Goal: Information Seeking & Learning: Learn about a topic

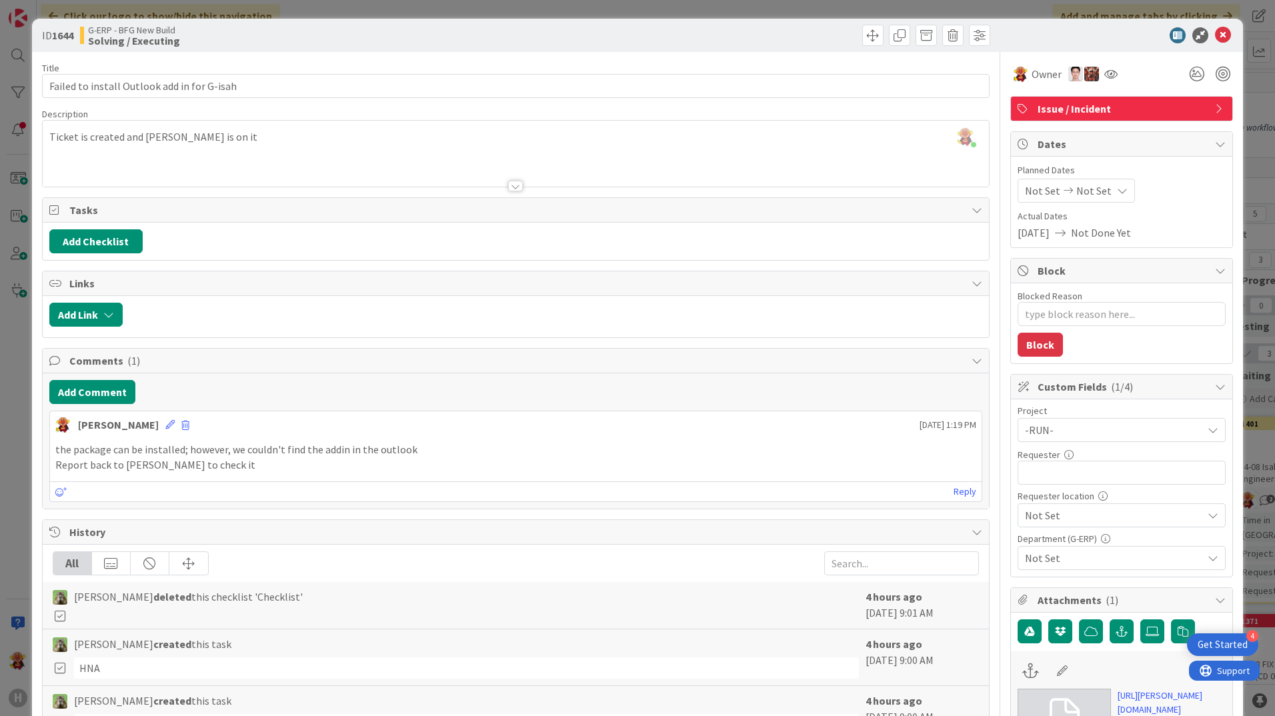
scroll to position [2668, 155]
drag, startPoint x: 1208, startPoint y: 36, endPoint x: 612, endPoint y: 538, distance: 778.7
click at [1215, 37] on icon at bounding box center [1223, 35] width 16 height 16
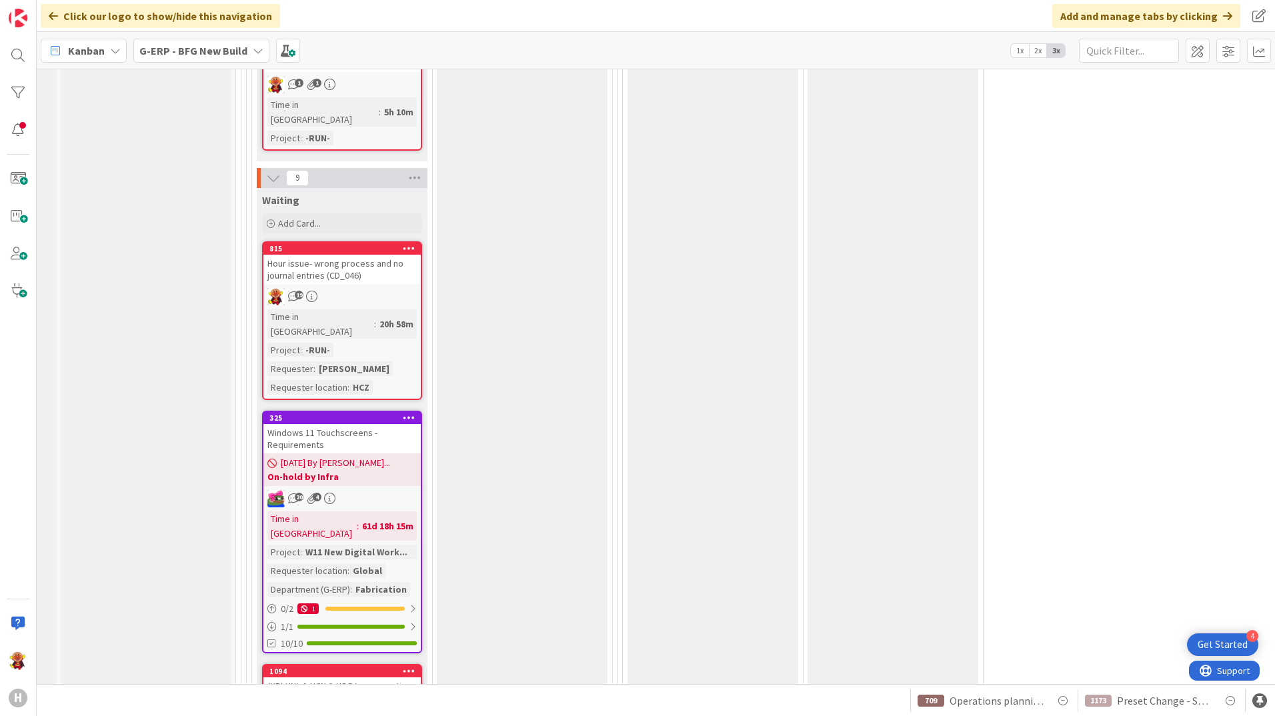
scroll to position [3268, 155]
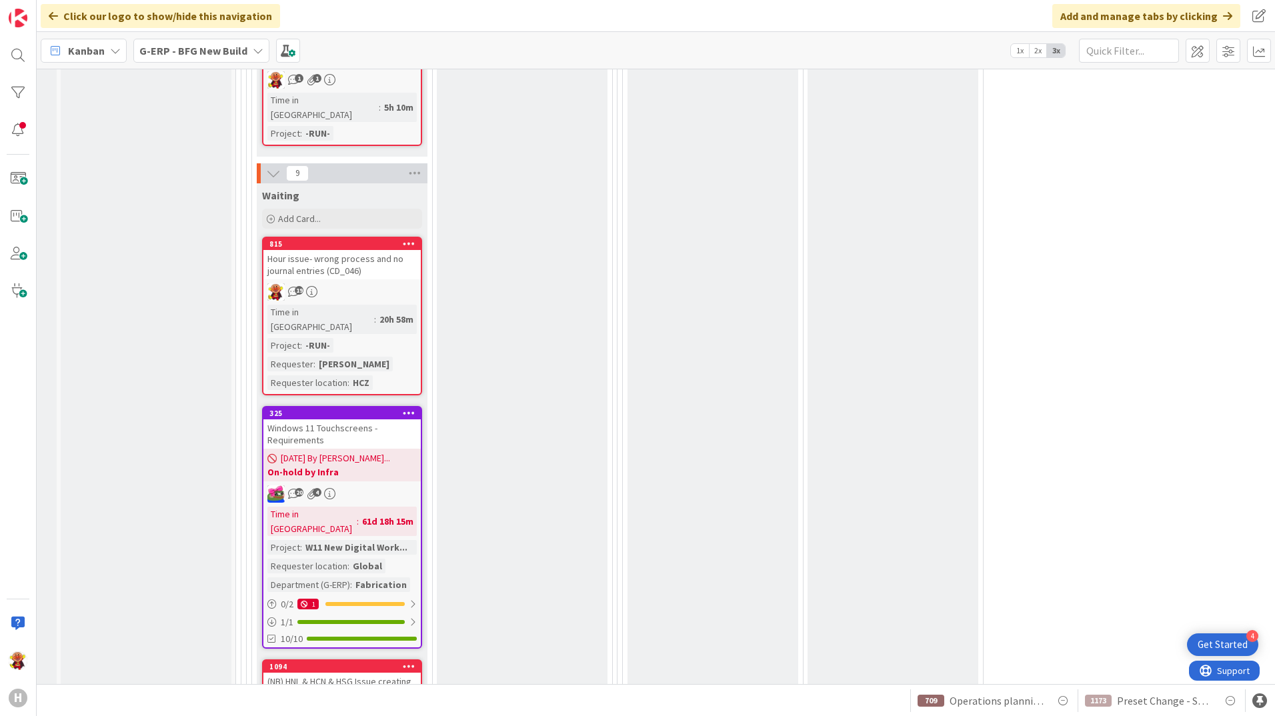
click at [364, 673] on div "(NB) HNL & HCN & HSG Issue creating purchase requirements due to missing (defau…" at bounding box center [341, 699] width 157 height 53
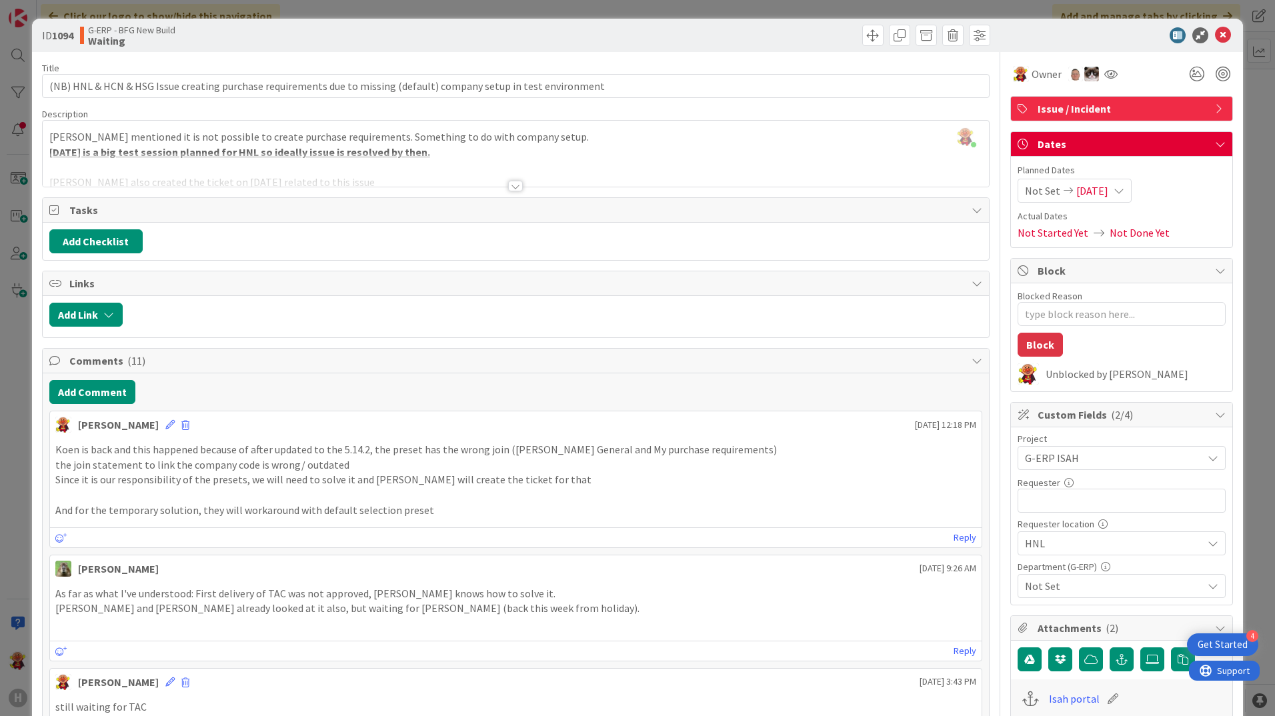
click at [509, 188] on div at bounding box center [515, 186] width 15 height 11
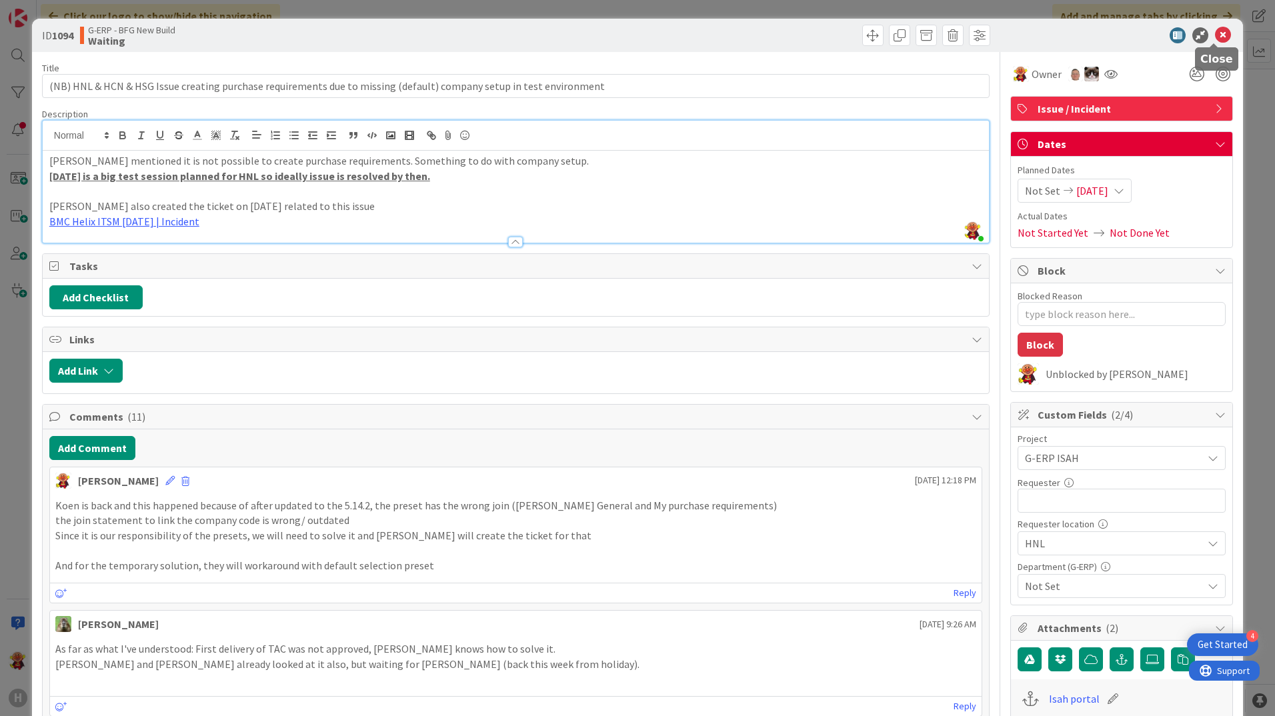
drag, startPoint x: 1217, startPoint y: 32, endPoint x: 736, endPoint y: 297, distance: 549.9
click at [1218, 32] on icon at bounding box center [1223, 35] width 16 height 16
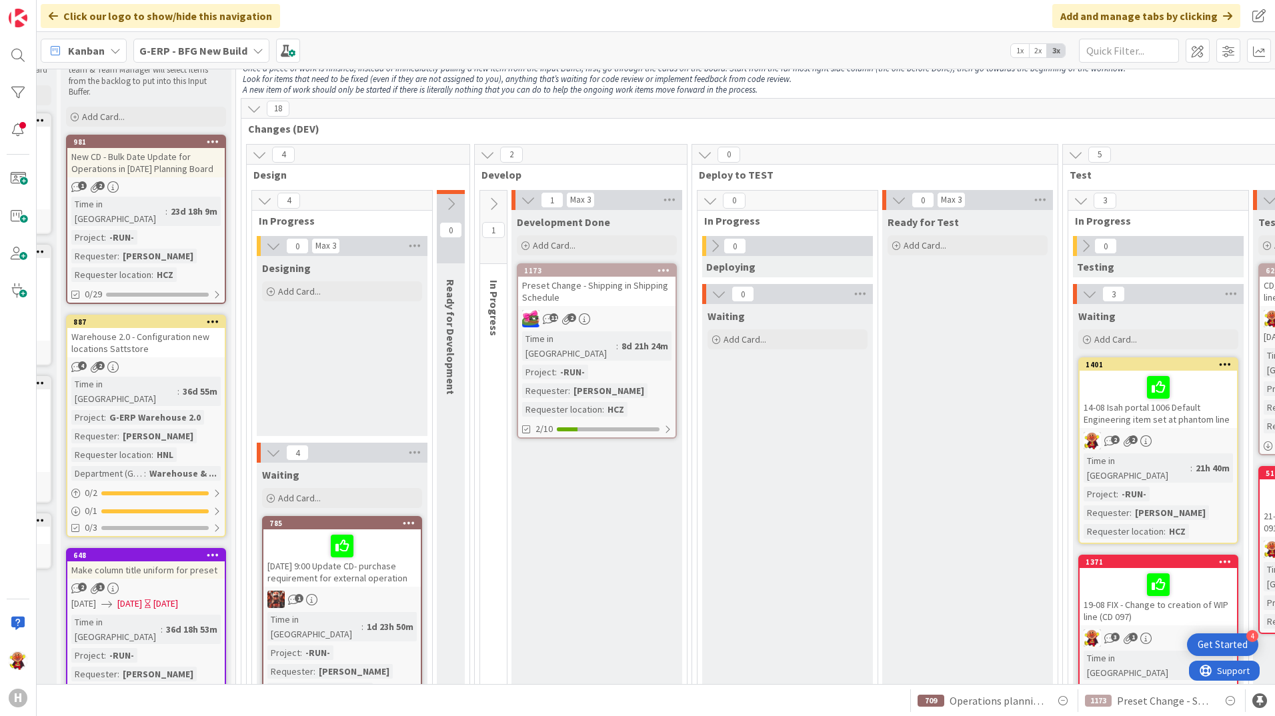
scroll to position [0, 155]
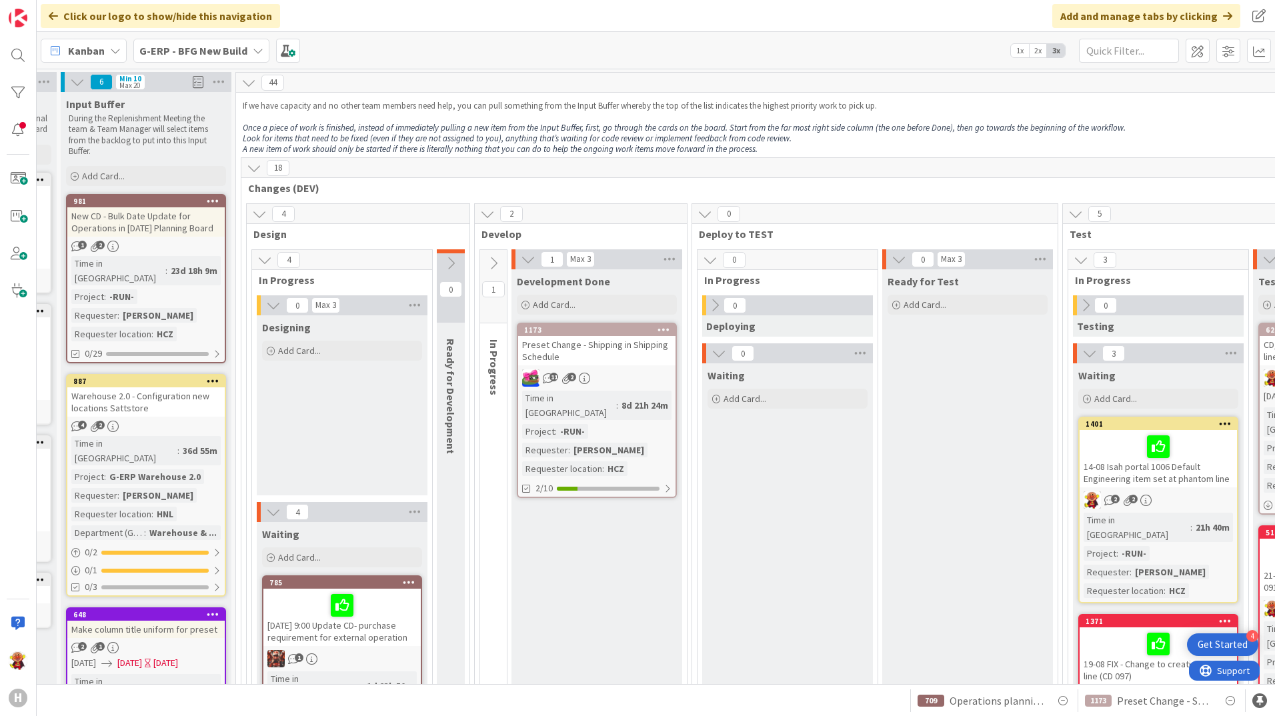
click at [149, 50] on b "G-ERP - BFG New Build" at bounding box center [193, 50] width 108 height 13
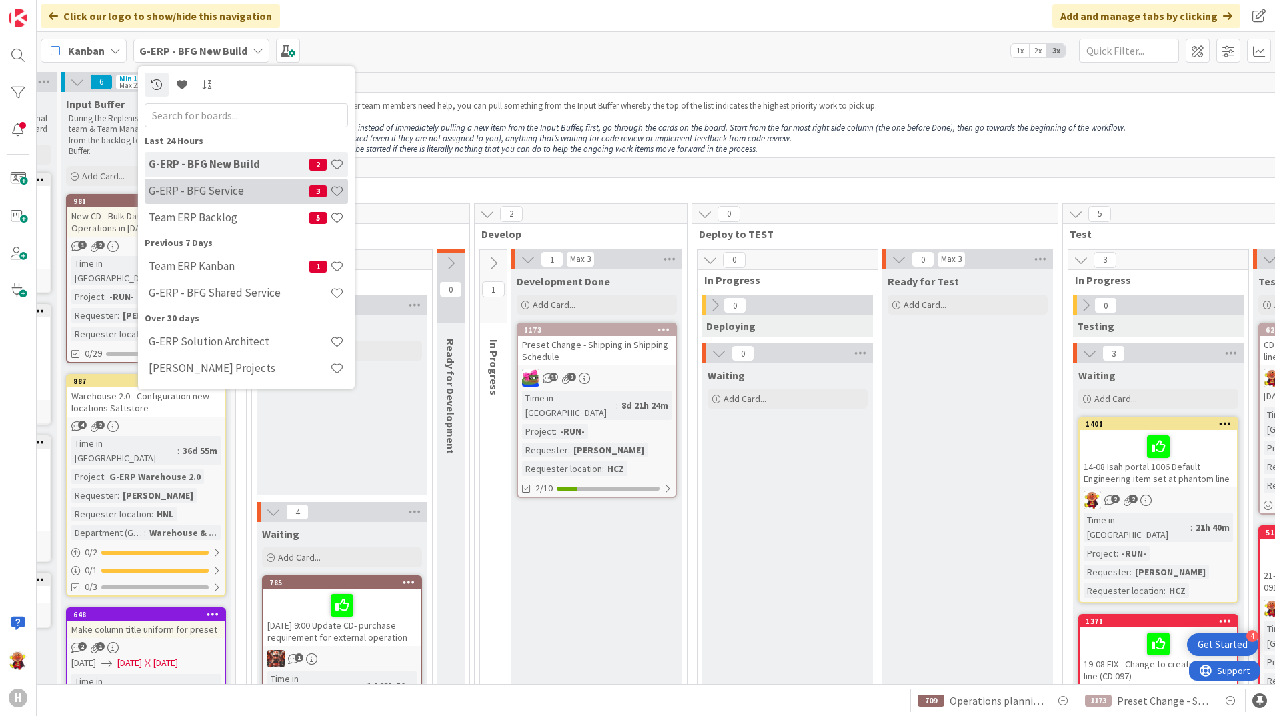
click at [241, 189] on h4 "G-ERP - BFG Service" at bounding box center [229, 190] width 161 height 13
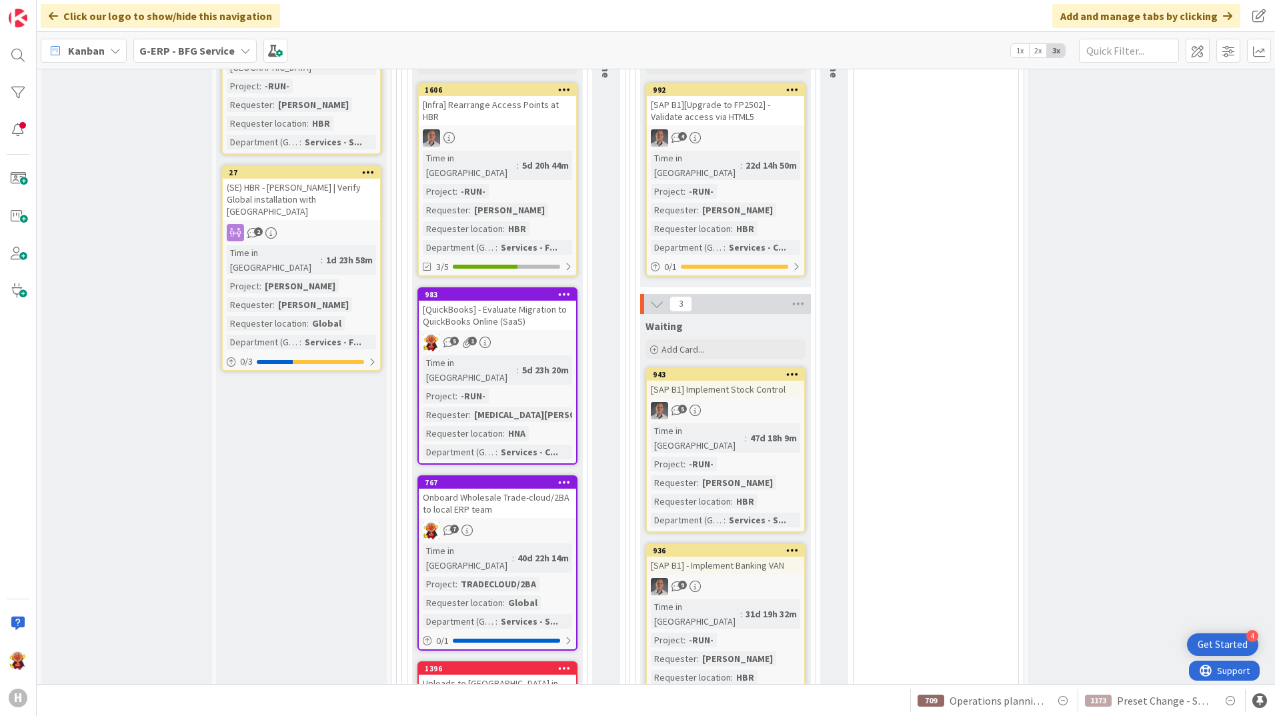
scroll to position [1000, 0]
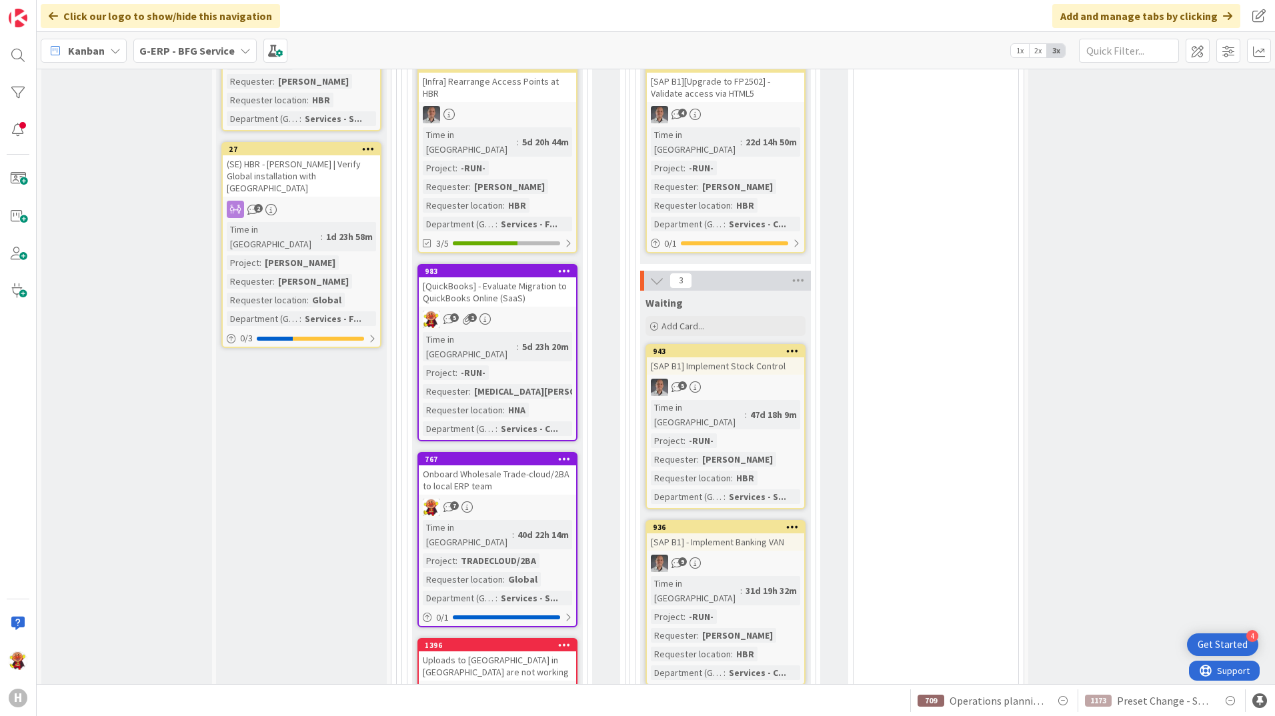
click at [564, 452] on link "767 Onboard Wholesale Trade-cloud/2BA to local ERP team 7 Time in [GEOGRAPHIC_D…" at bounding box center [498, 539] width 160 height 175
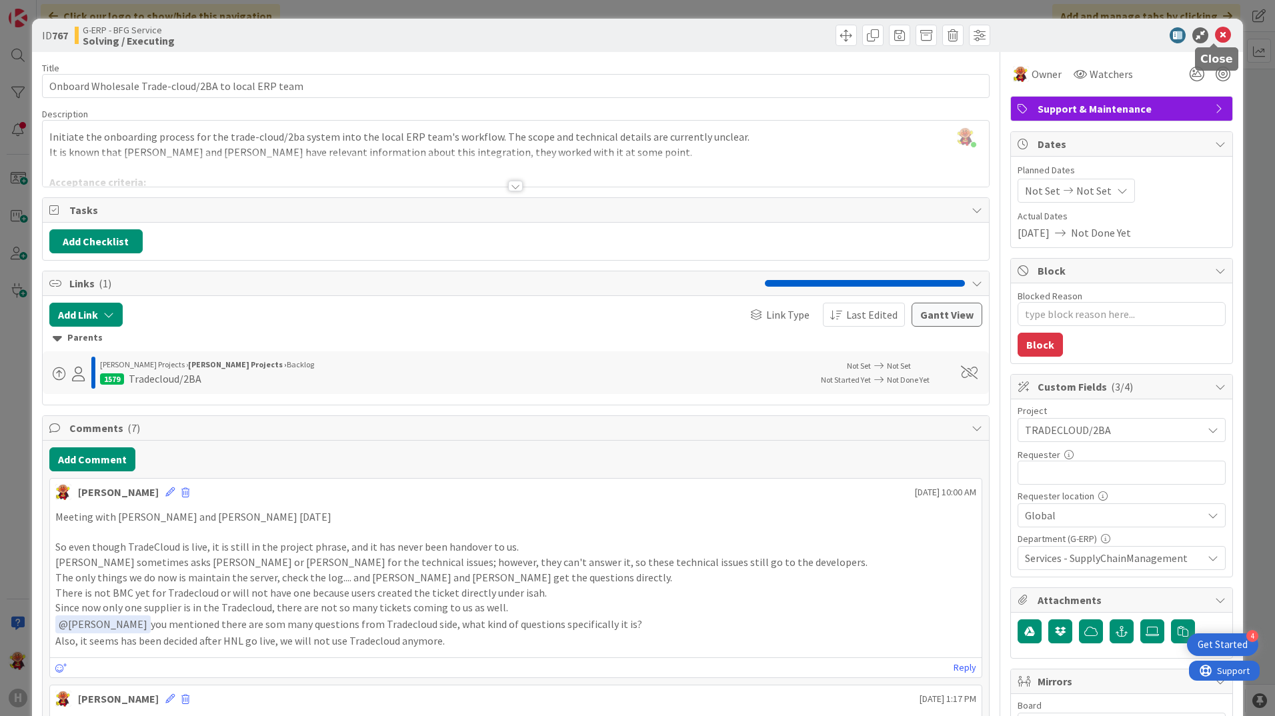
click at [1215, 37] on icon at bounding box center [1223, 35] width 16 height 16
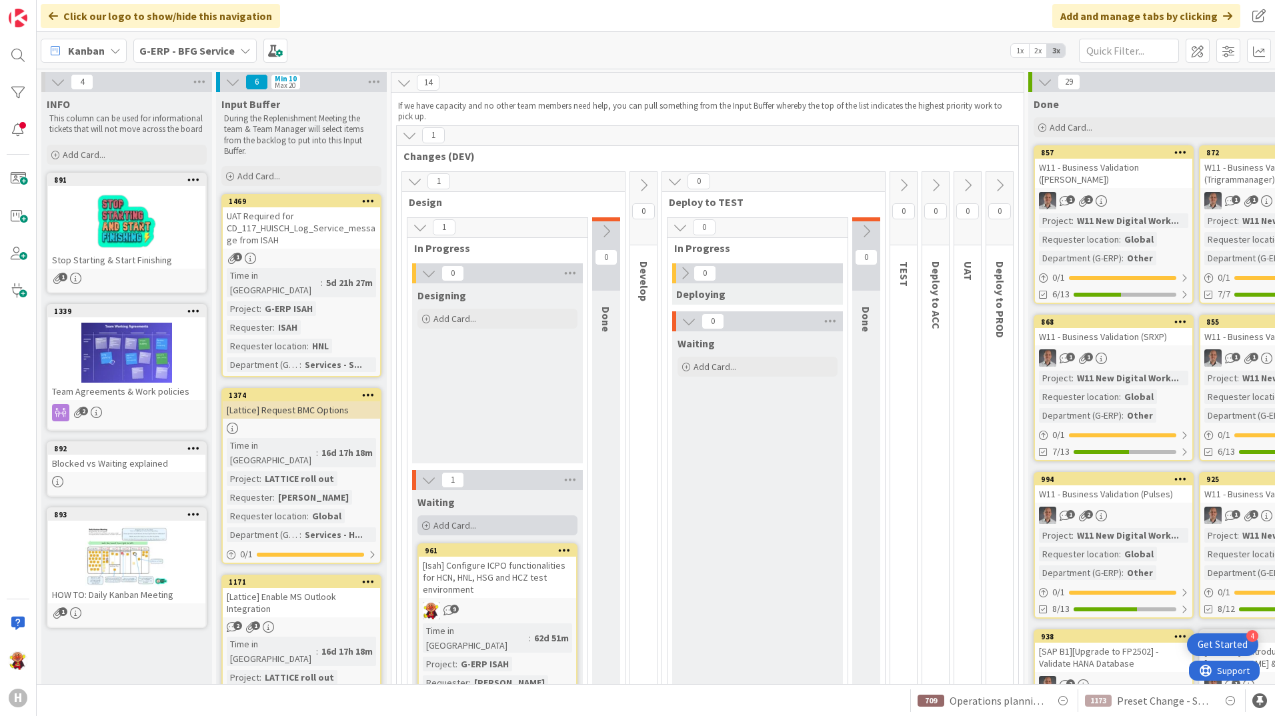
scroll to position [333, 0]
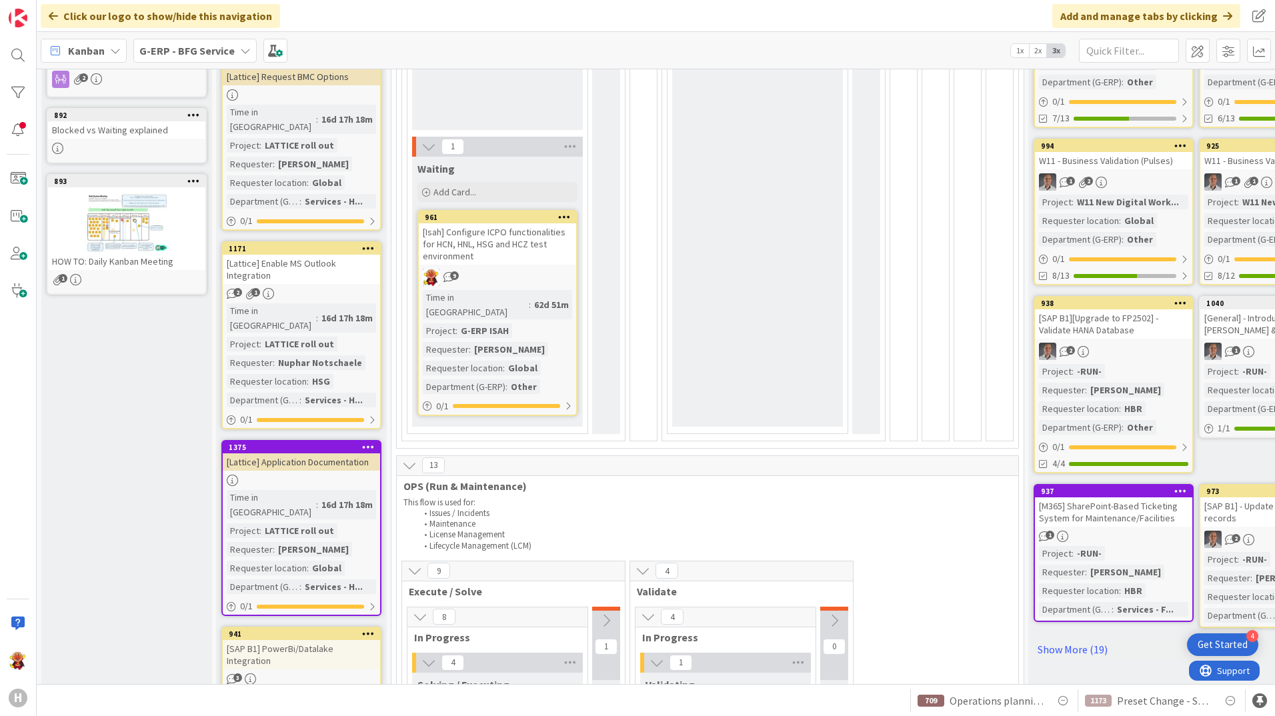
click at [366, 257] on link "1171 [Lattice] Enable MS Outlook Integration 2 1 Time in [GEOGRAPHIC_DATA] : 16…" at bounding box center [301, 335] width 160 height 188
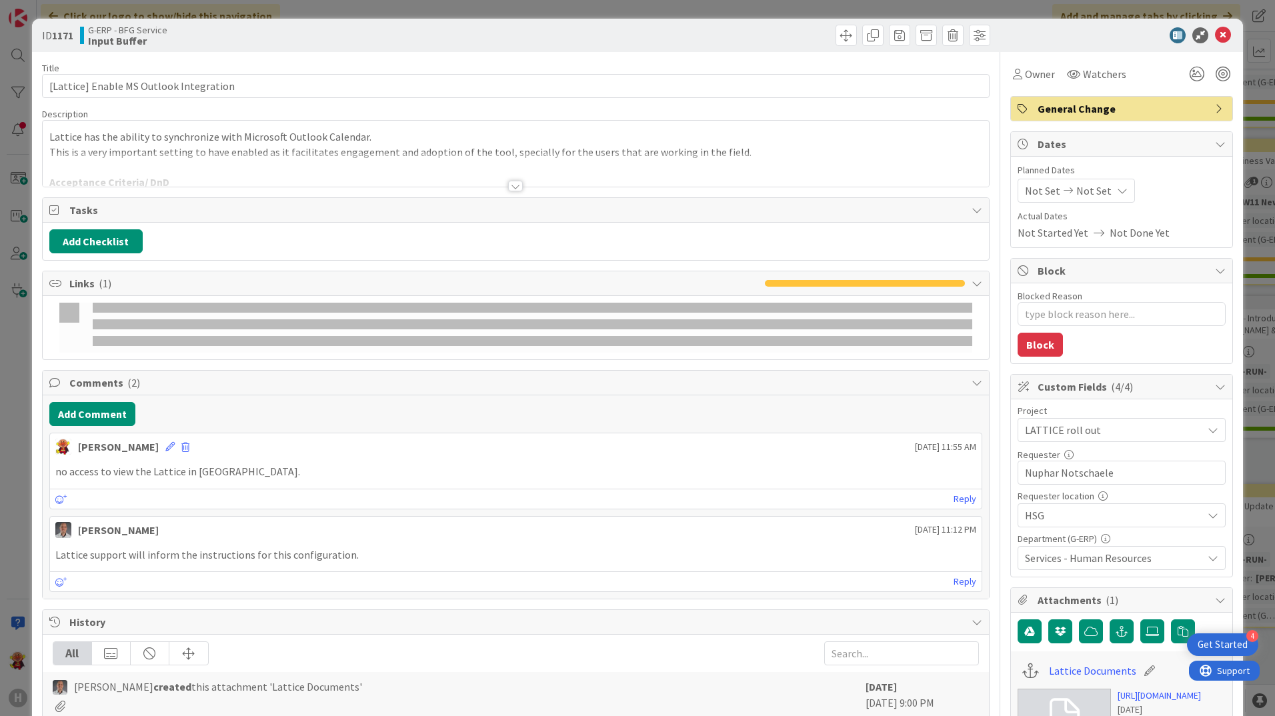
click at [513, 187] on div at bounding box center [515, 186] width 15 height 11
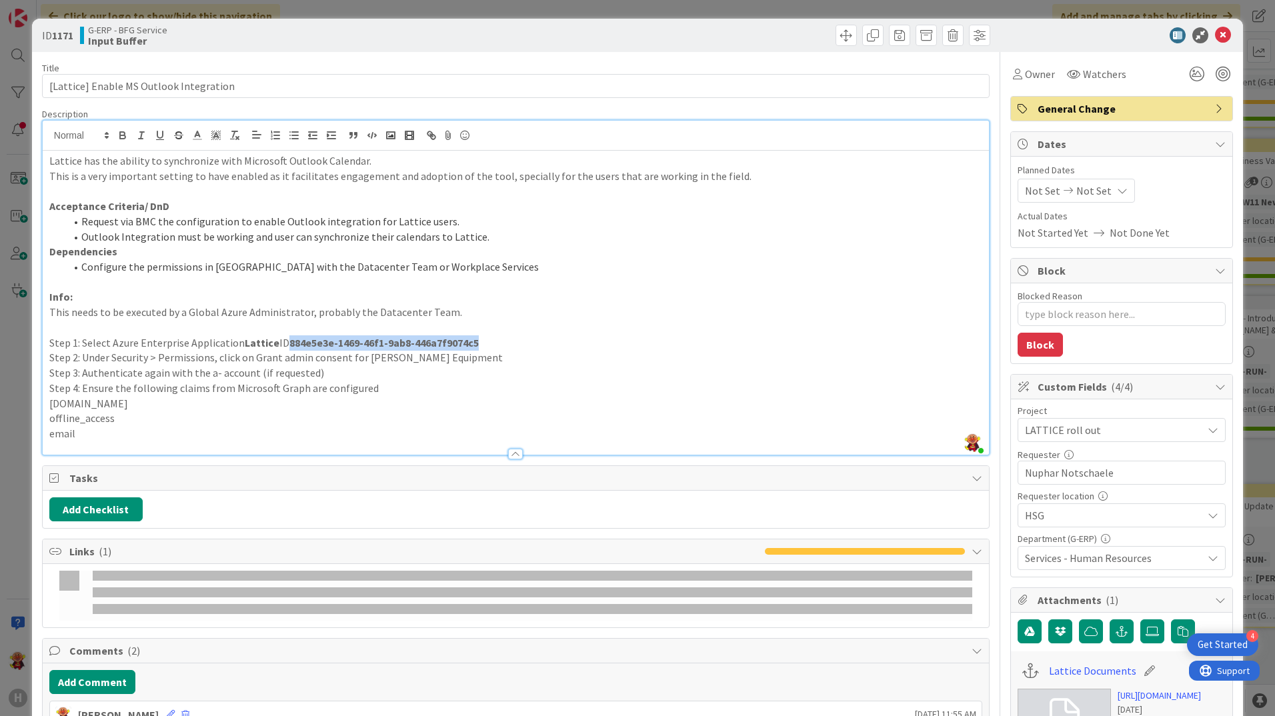
drag, startPoint x: 285, startPoint y: 341, endPoint x: 474, endPoint y: 341, distance: 188.1
click at [474, 341] on strong "884e5e3e-1469-46f1-9ab8-446a7f9074c5" at bounding box center [383, 342] width 189 height 13
copy strong "884e5e3e-1469-46f1-9ab8-446a7f9074c5"
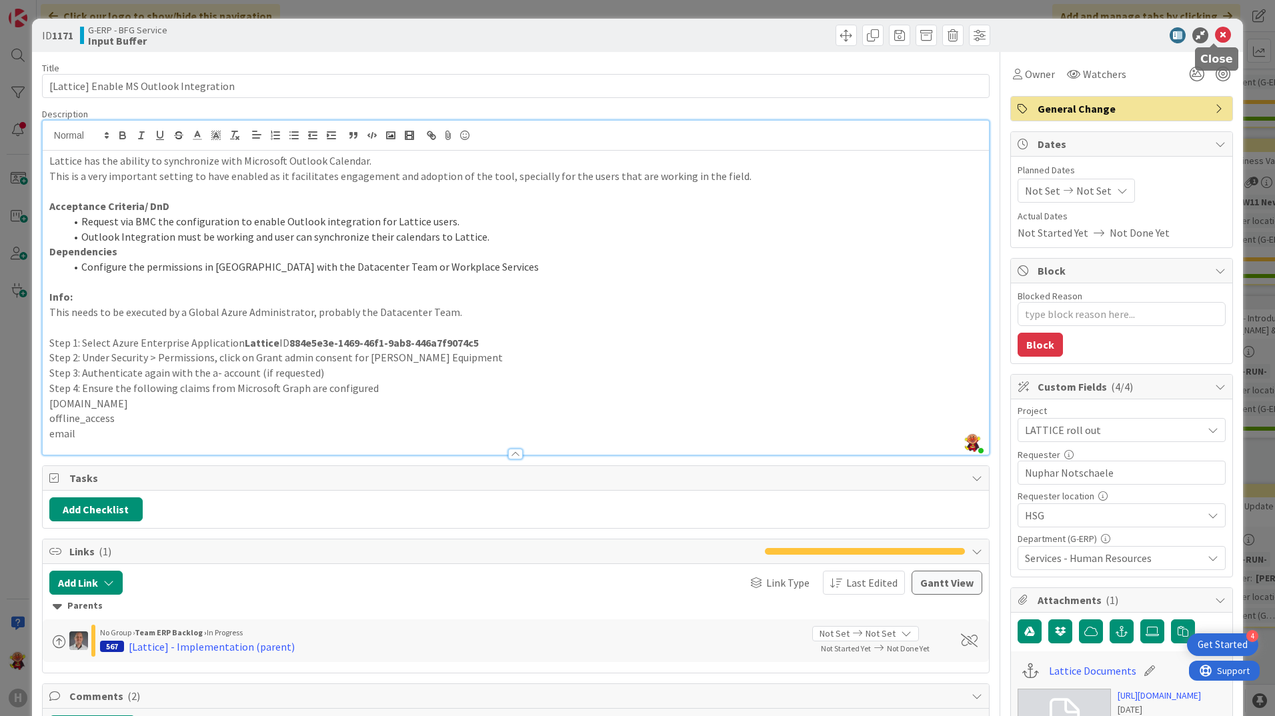
click at [1215, 35] on icon at bounding box center [1223, 35] width 16 height 16
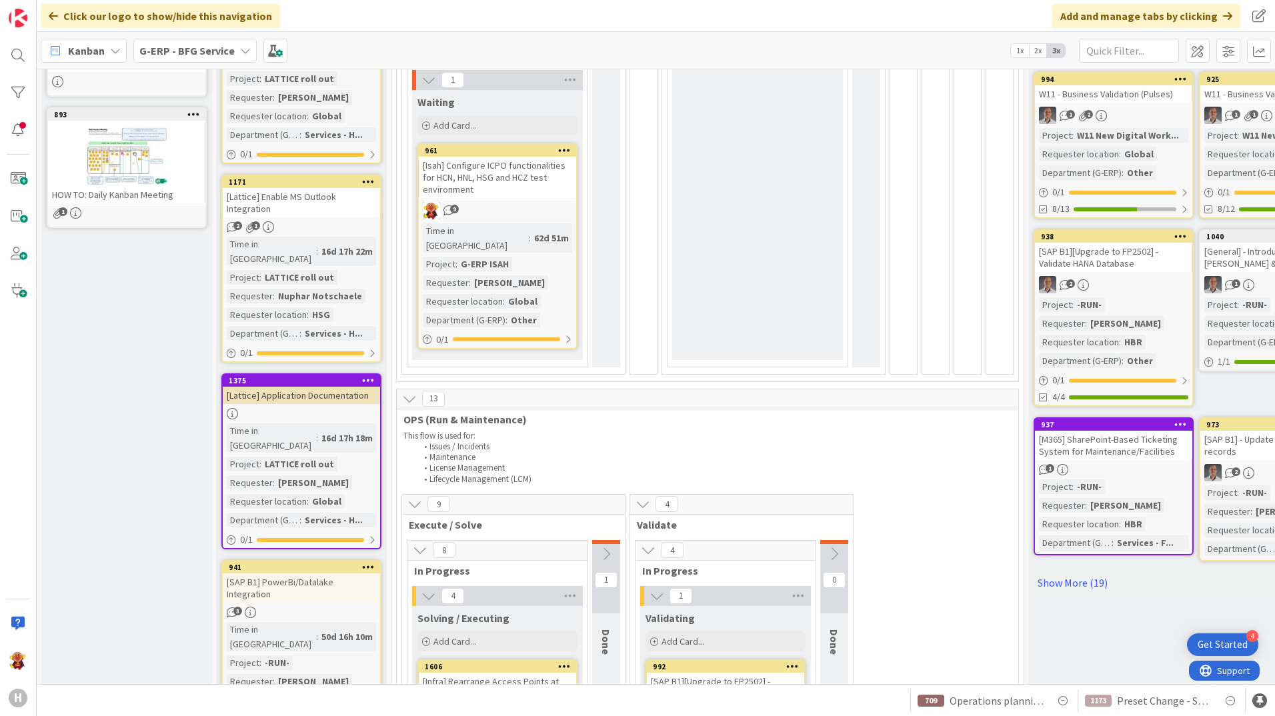
scroll to position [600, 0]
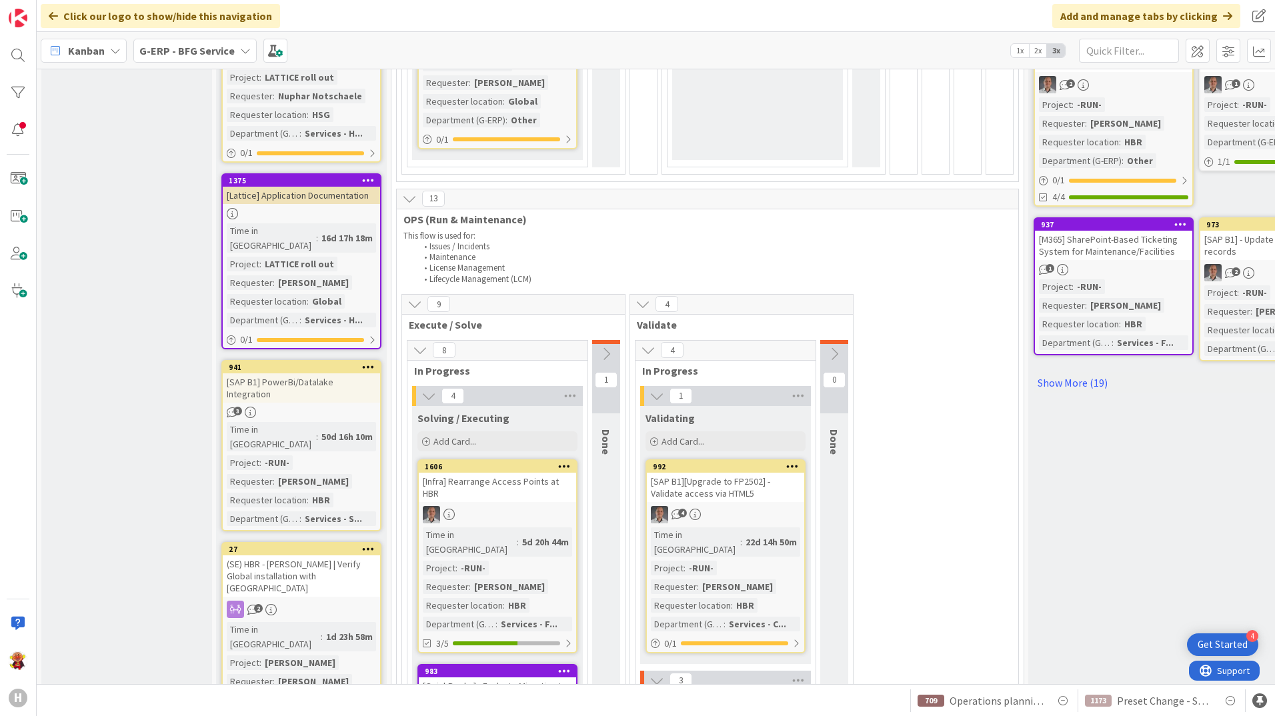
click at [337, 601] on div "2" at bounding box center [301, 609] width 157 height 17
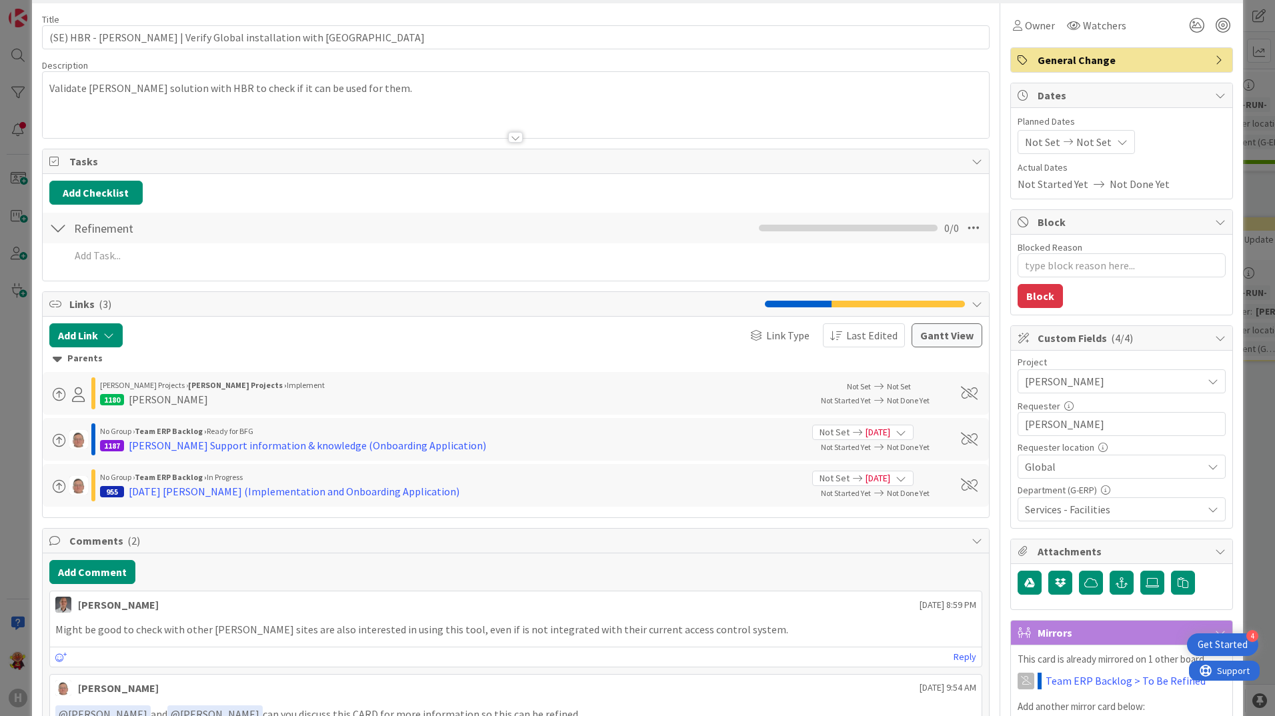
scroll to position [133, 0]
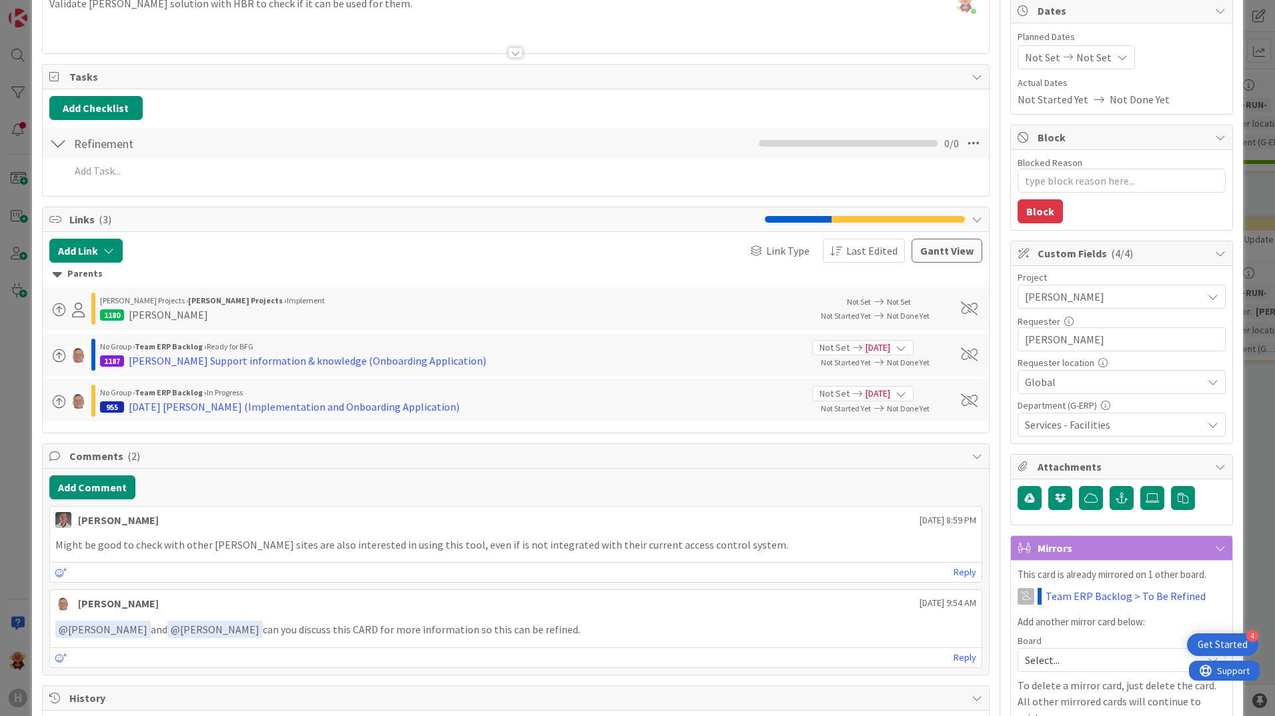
drag, startPoint x: 307, startPoint y: 631, endPoint x: 613, endPoint y: 631, distance: 306.1
click at [613, 631] on p "﻿ @ [PERSON_NAME] ﻿ and ﻿ @ [PERSON_NAME] ﻿ can you discuss this CARD for more …" at bounding box center [515, 630] width 921 height 18
click at [374, 364] on div "[PERSON_NAME] Support information & knowledge (Onboarding Application)" at bounding box center [308, 361] width 358 height 16
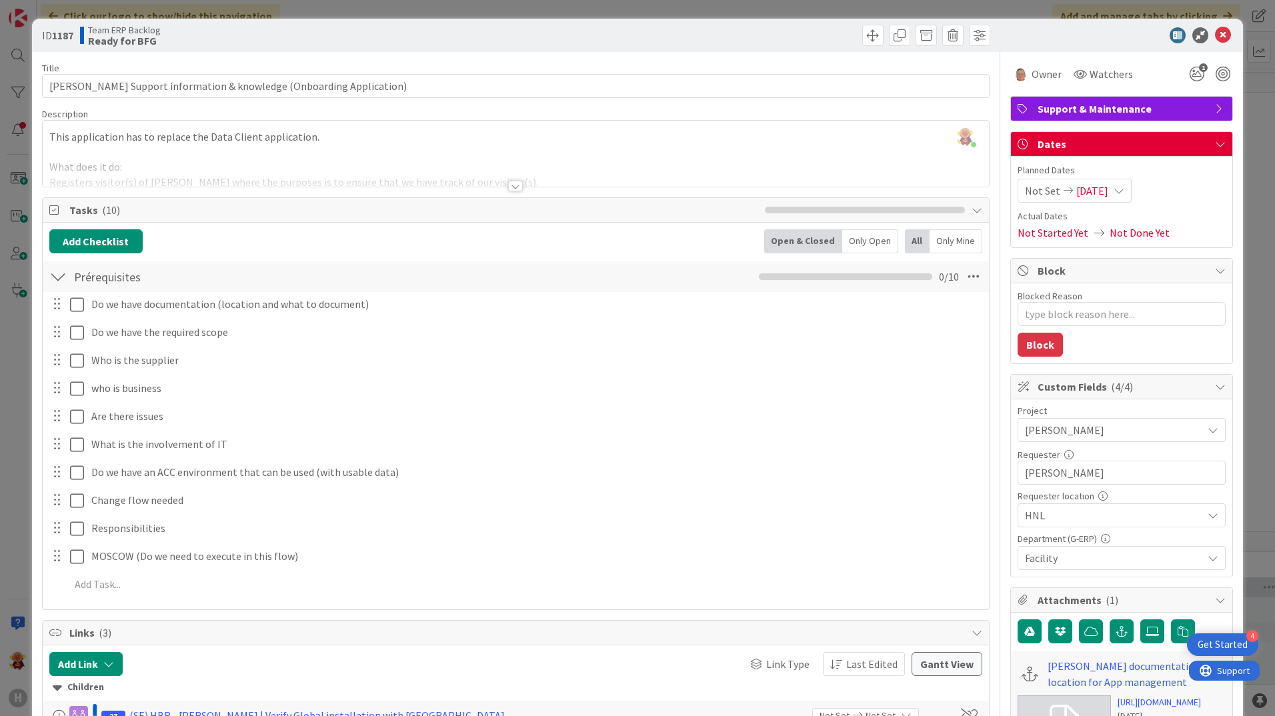
click at [520, 186] on div at bounding box center [516, 170] width 946 height 34
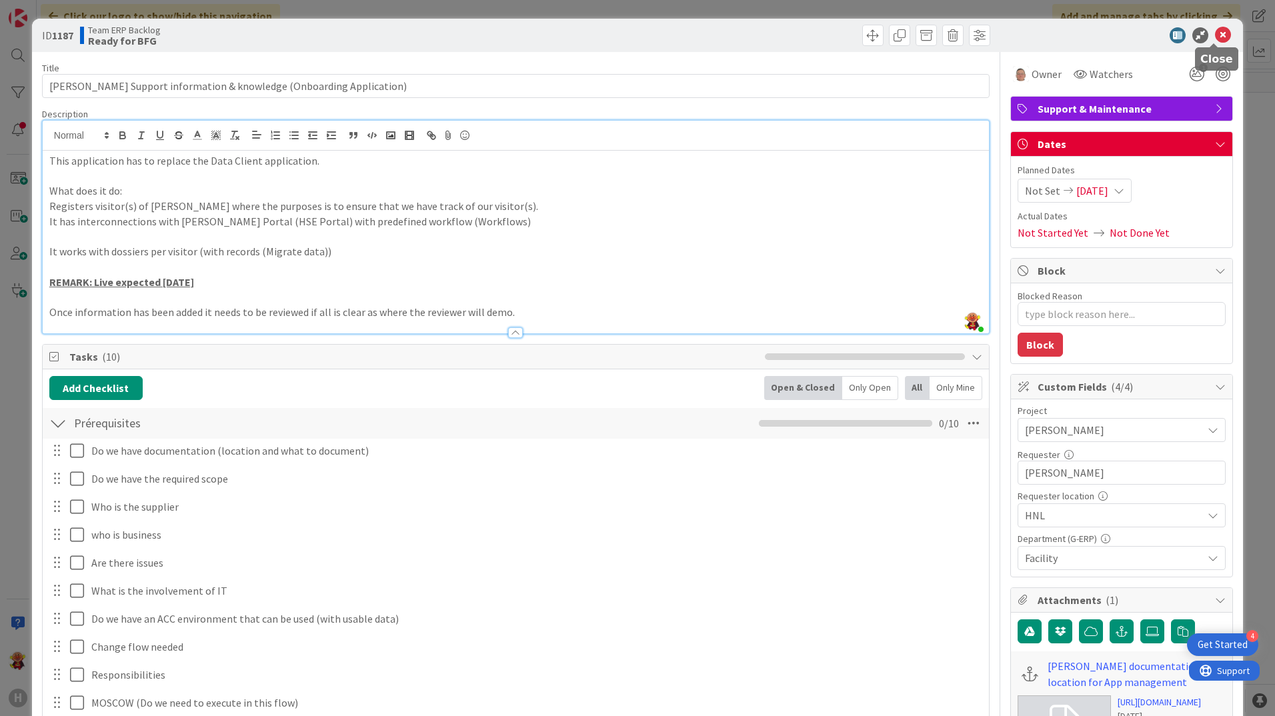
click at [1218, 35] on icon at bounding box center [1223, 35] width 16 height 16
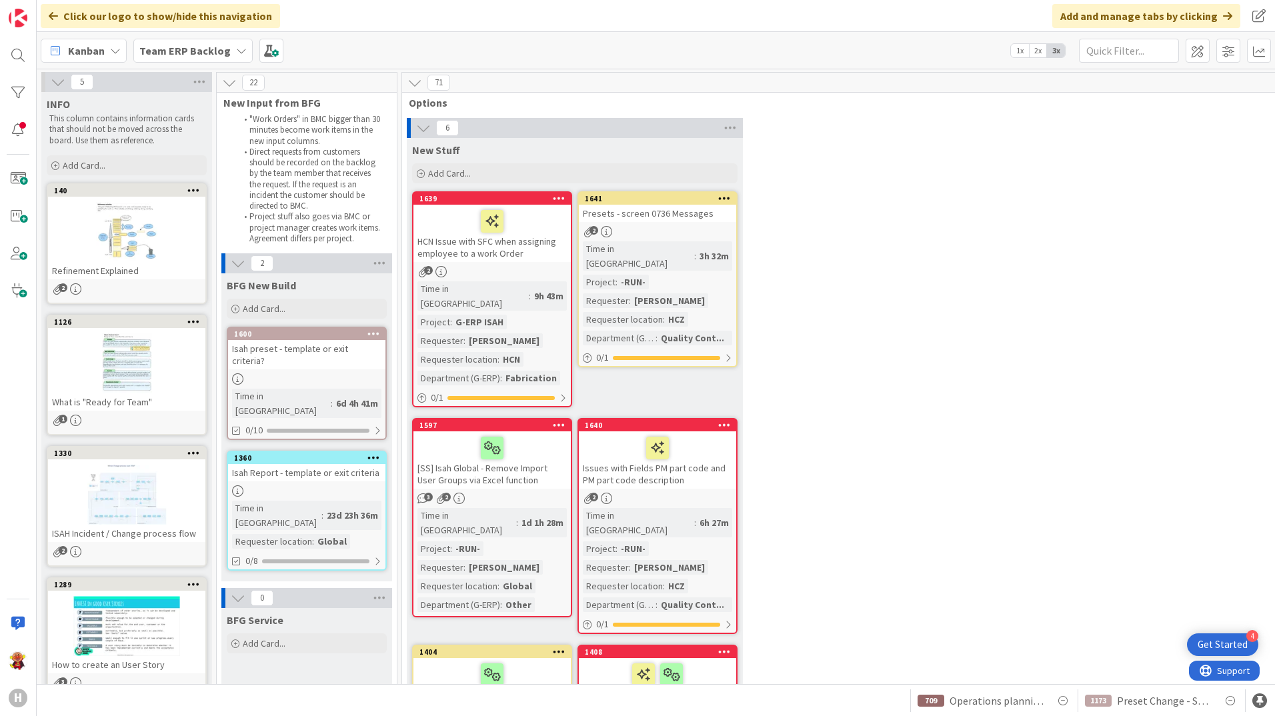
click at [207, 53] on b "Team ERP Backlog" at bounding box center [184, 50] width 91 height 13
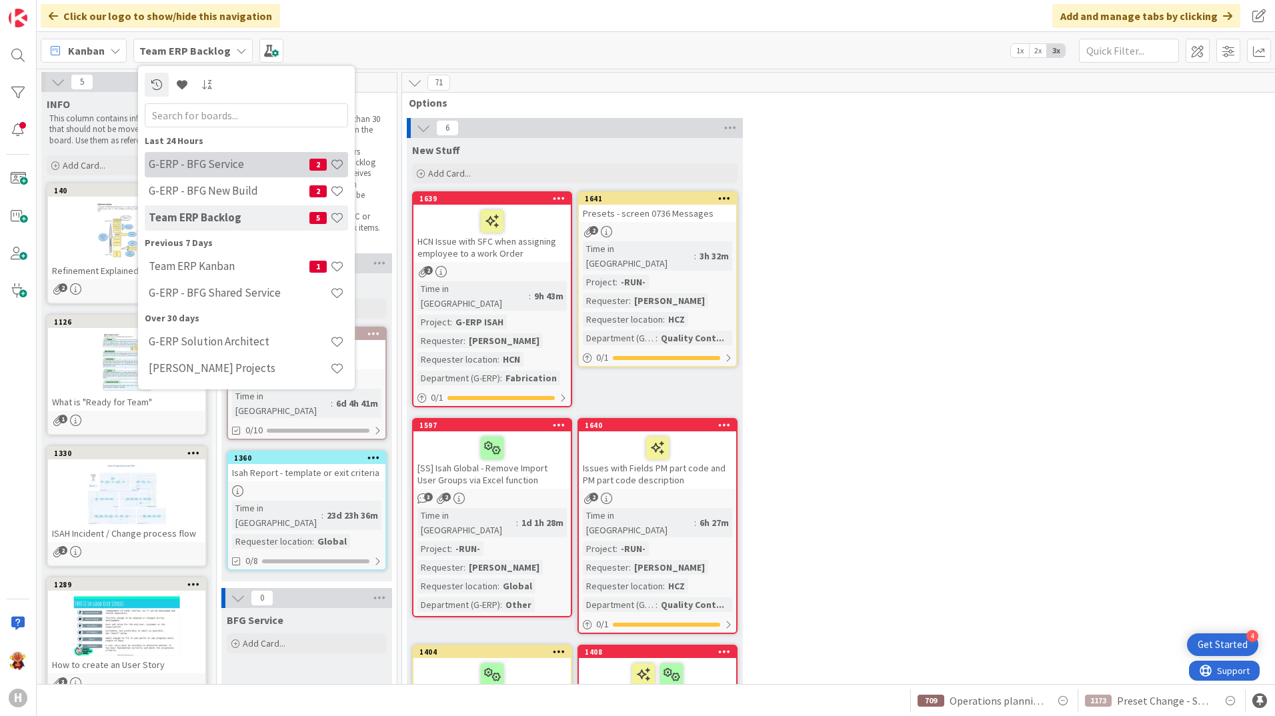
click at [199, 152] on div "G-ERP - BFG Service 2" at bounding box center [246, 164] width 203 height 25
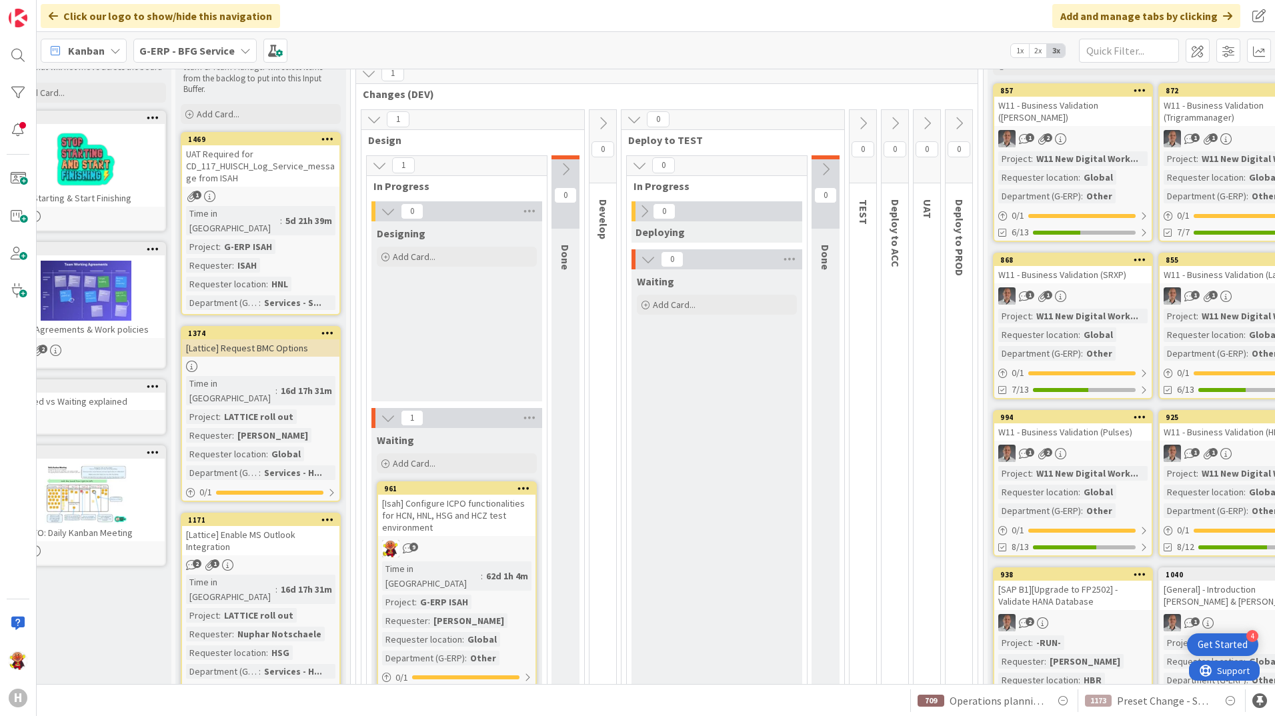
scroll to position [62, 45]
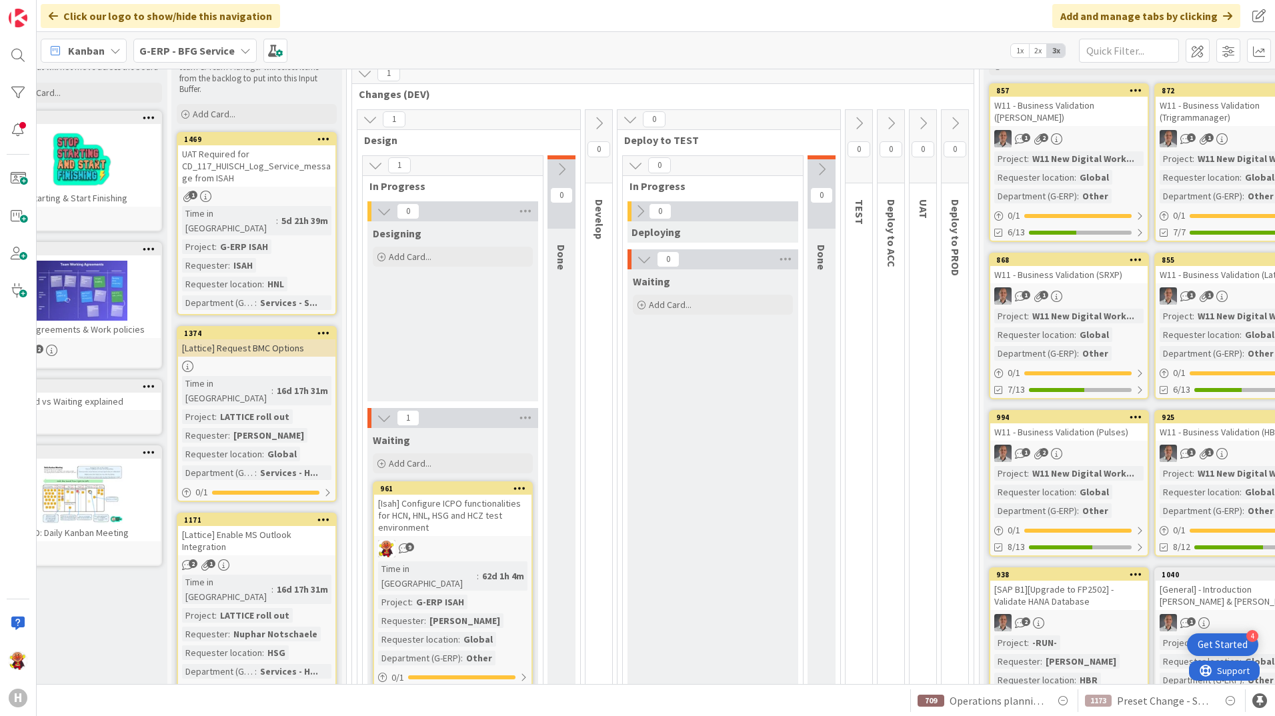
click at [312, 168] on div "UAT Required for CD_117_HUISCH_Log_Service_message from ISAH" at bounding box center [256, 165] width 157 height 41
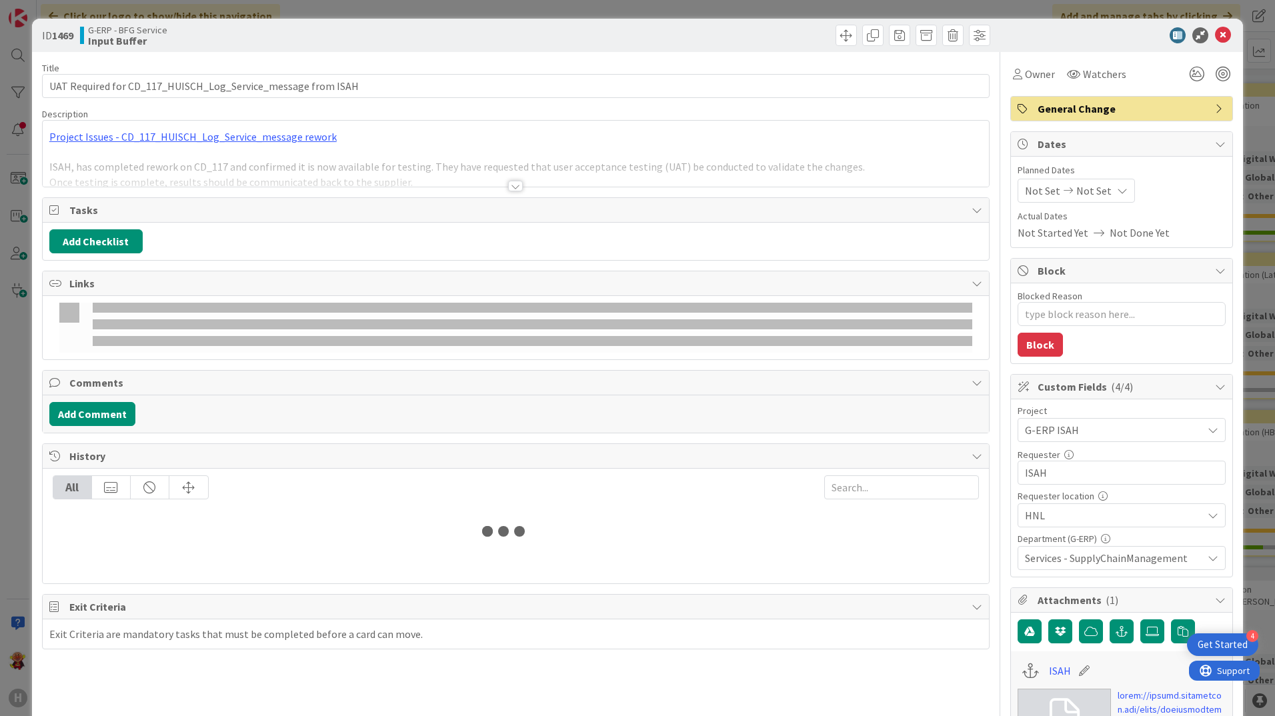
type textarea "x"
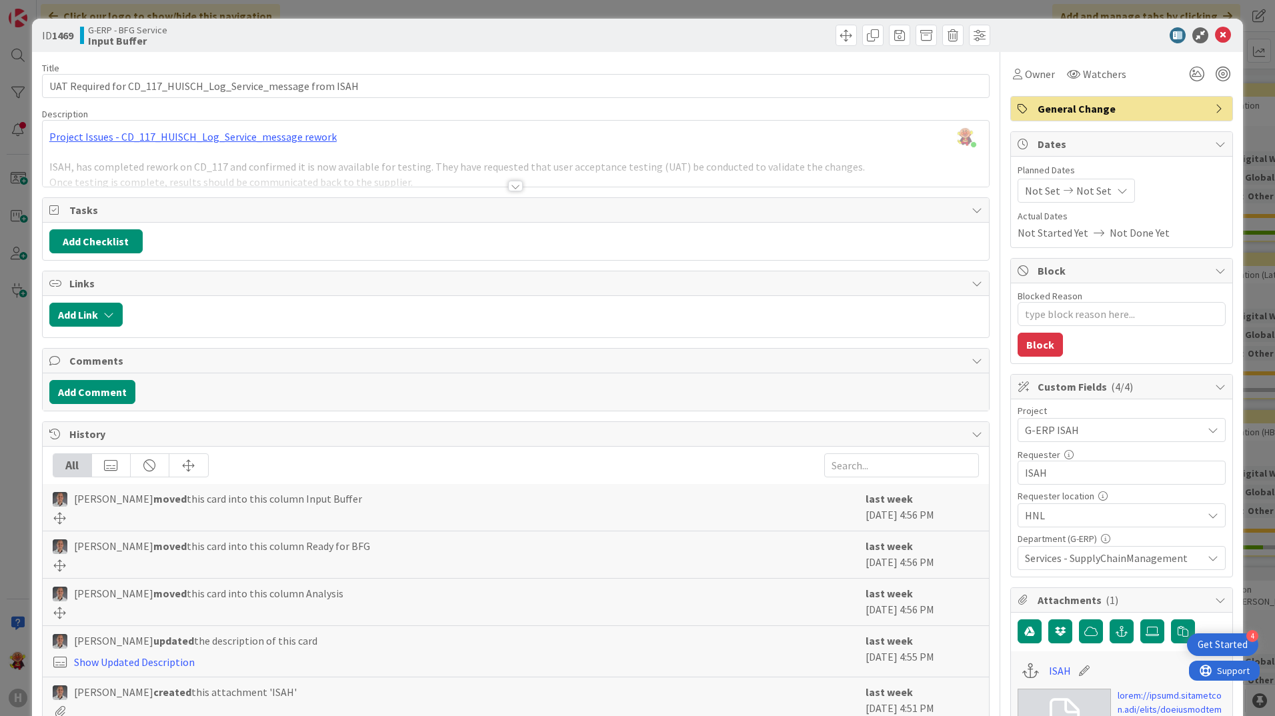
click at [508, 190] on div at bounding box center [515, 186] width 15 height 11
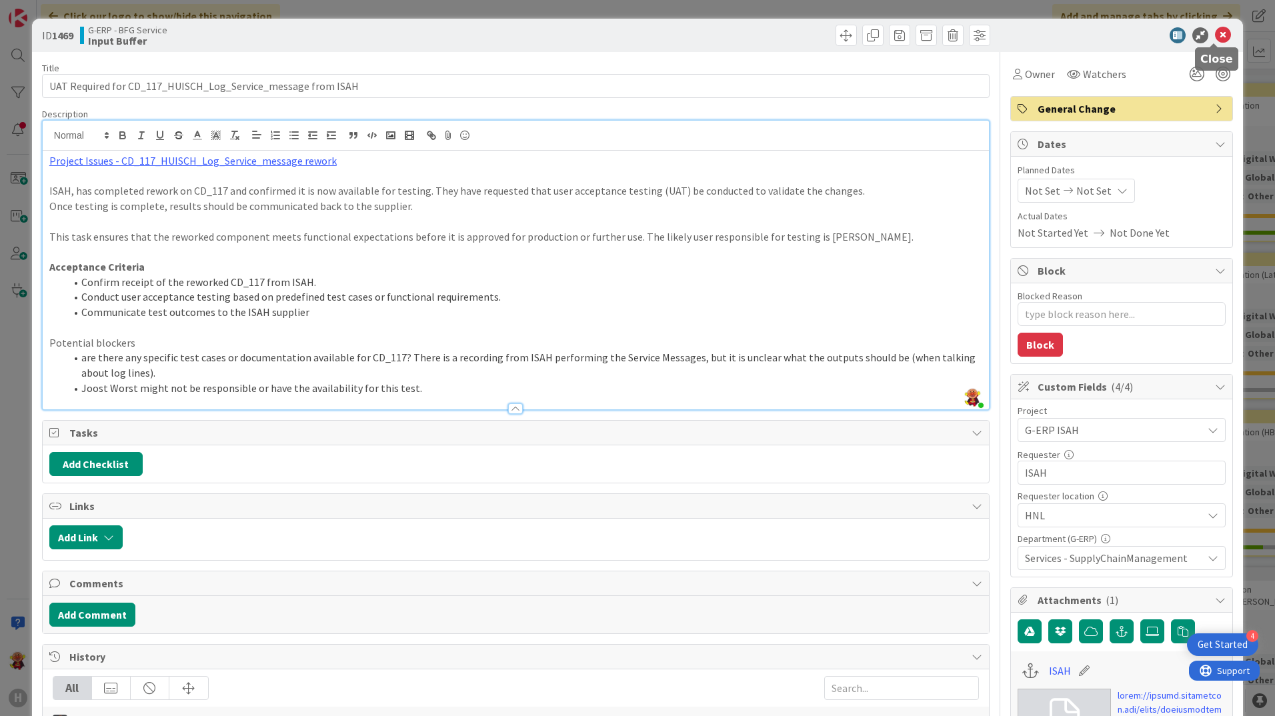
drag, startPoint x: 1213, startPoint y: 36, endPoint x: 970, endPoint y: 3, distance: 245.6
click at [1215, 36] on icon at bounding box center [1223, 35] width 16 height 16
